Goal: Find contact information: Find contact information

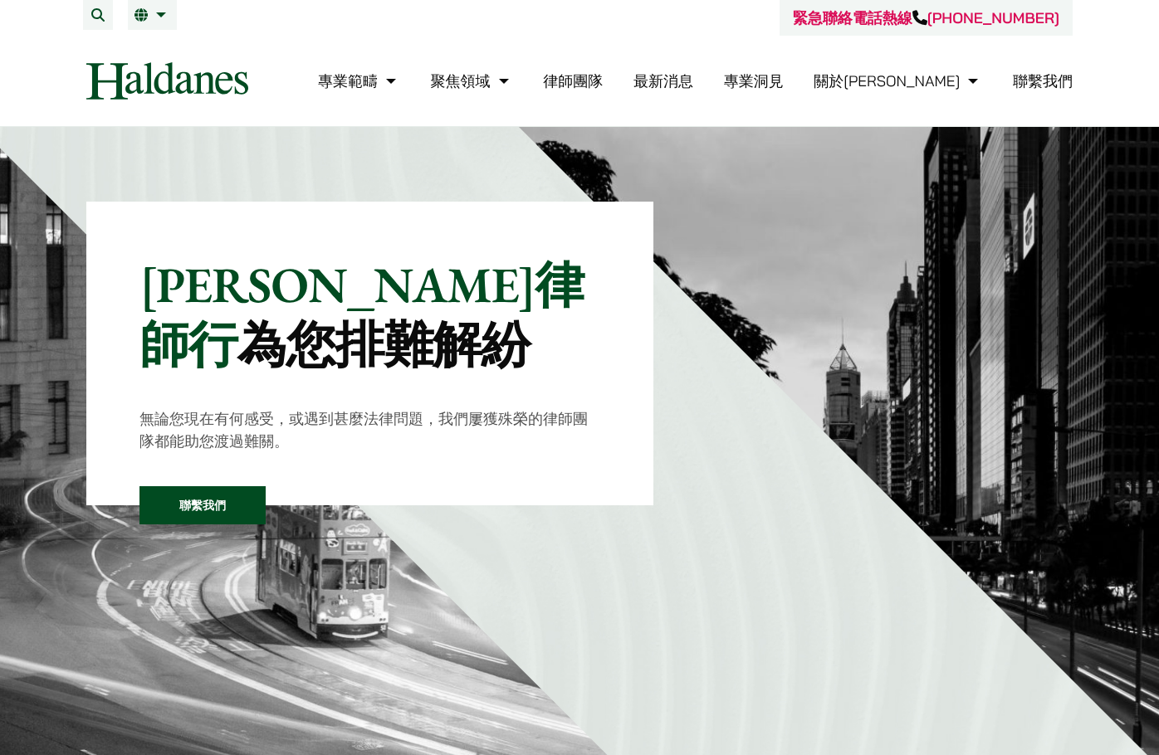
click at [1055, 86] on link "聯繫我們" at bounding box center [1042, 80] width 60 height 19
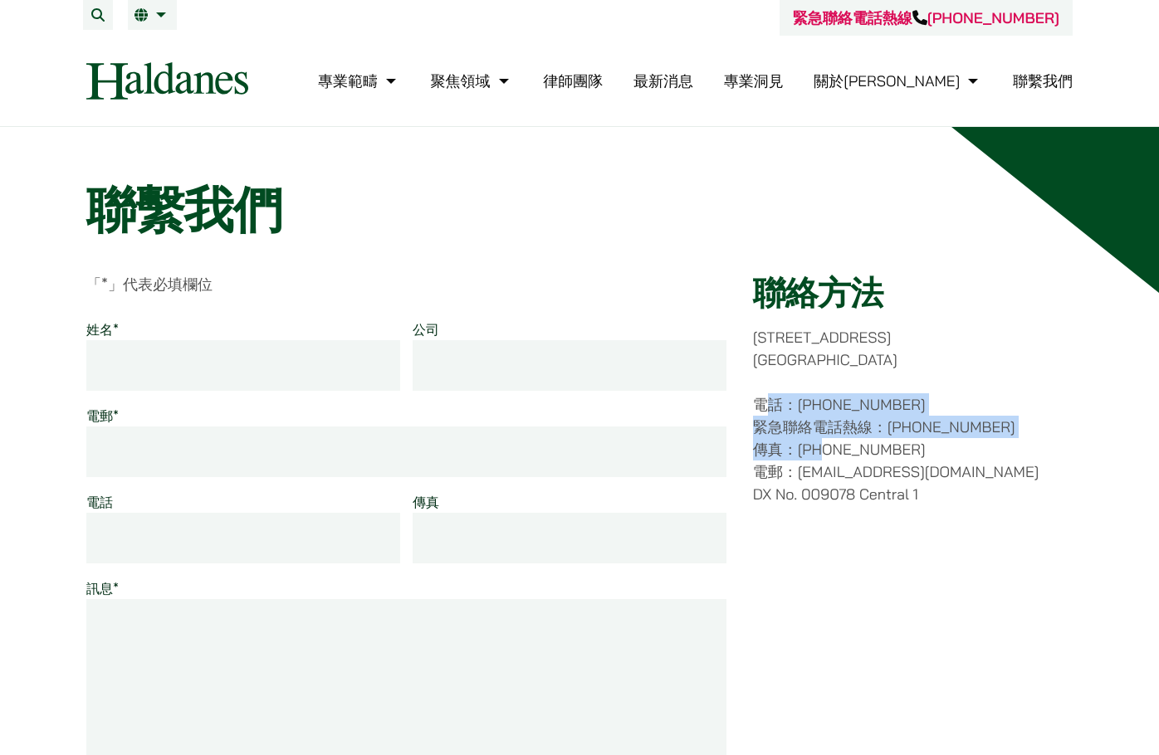
drag, startPoint x: 762, startPoint y: 404, endPoint x: 818, endPoint y: 446, distance: 70.5
click at [818, 446] on p "電話：[PHONE_NUMBER] 緊急聯絡電話熱線：[PHONE_NUMBER] 傳真：[PHONE_NUMBER] 電郵：[EMAIL_ADDRESS][…" at bounding box center [913, 449] width 320 height 112
drag, startPoint x: 753, startPoint y: 398, endPoint x: 914, endPoint y: 448, distance: 168.5
click at [914, 448] on p "電話：[PHONE_NUMBER] 緊急聯絡電話熱線：[PHONE_NUMBER] 傳真：[PHONE_NUMBER] 電郵：[EMAIL_ADDRESS][…" at bounding box center [913, 449] width 320 height 112
copy p "電話：[PHONE_NUMBER] 緊急聯絡電話熱線：[PHONE_NUMBER] 傳真：[PHONE_NUMBER]"
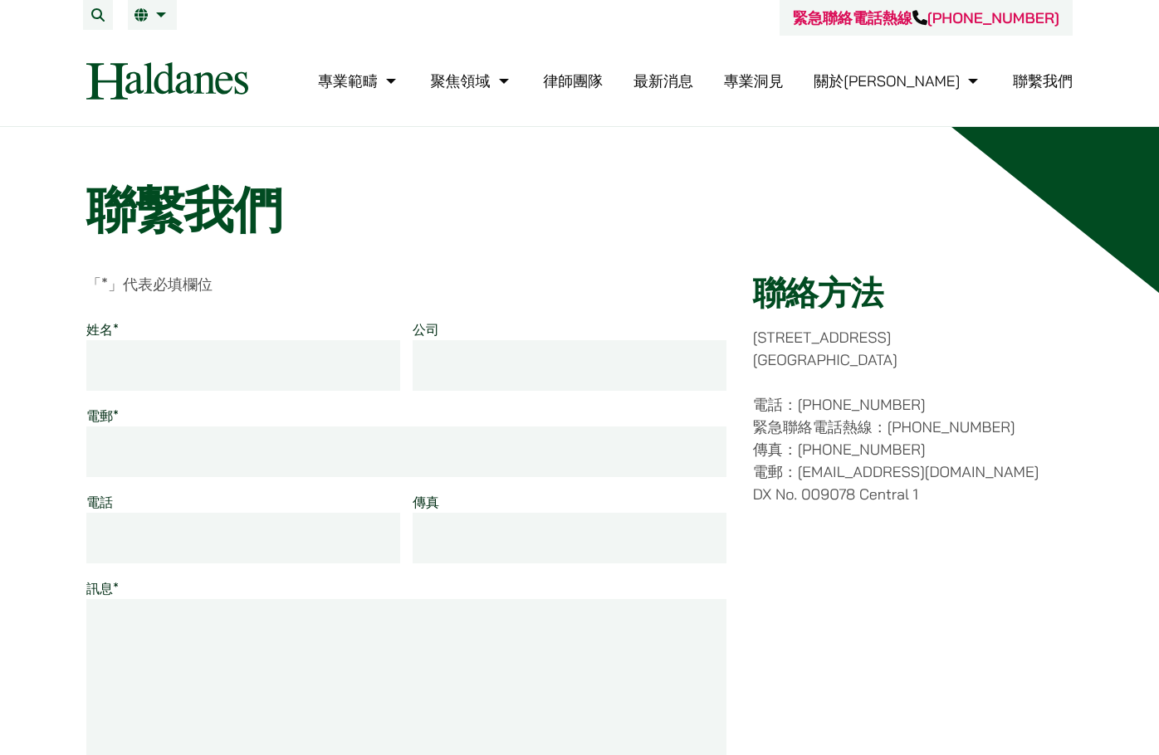
click at [866, 356] on p "[STREET_ADDRESS]" at bounding box center [913, 348] width 320 height 45
drag, startPoint x: 875, startPoint y: 364, endPoint x: 747, endPoint y: 335, distance: 131.1
click at [747, 335] on div "「 * 」代表必填欄位 姓名 * 公司 電郵 * 電話 傳真 訊息 * Phone 此欄位用作驗證填寫的資料是否正確，請勿修改。 提交 聯絡方法 [STREE…" at bounding box center [579, 596] width 986 height 646
